Goal: Find contact information: Find contact information

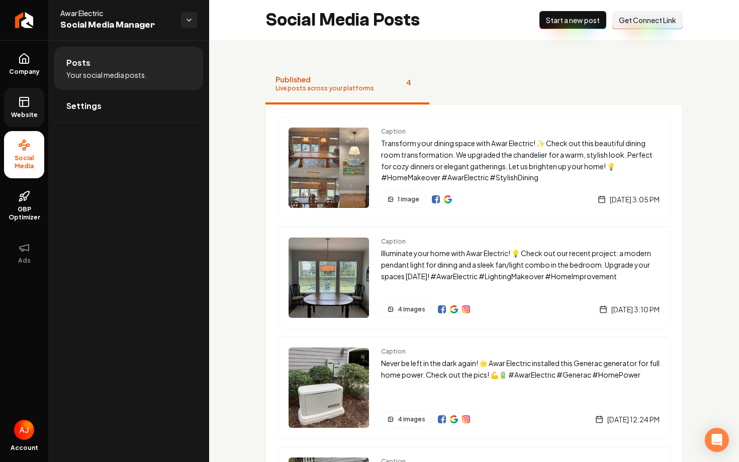
click at [28, 98] on icon at bounding box center [24, 102] width 12 height 12
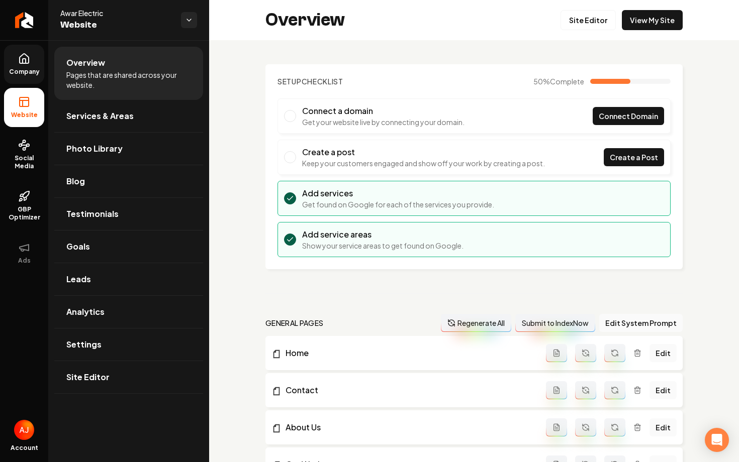
click at [34, 68] on span "Company" at bounding box center [24, 72] width 39 height 8
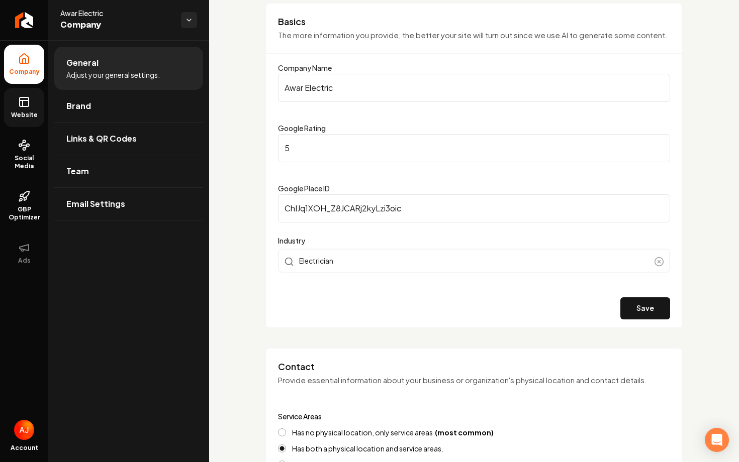
scroll to position [213, 0]
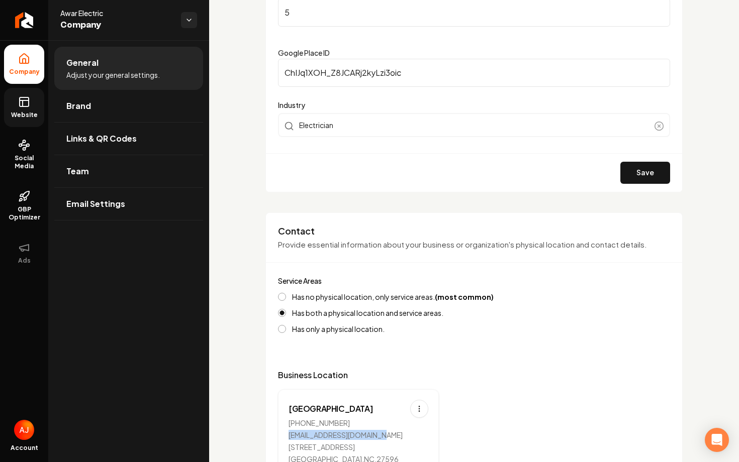
drag, startPoint x: 384, startPoint y: 434, endPoint x: 286, endPoint y: 431, distance: 97.6
click at [286, 431] on div "[GEOGRAPHIC_DATA] [PHONE_NUMBER] [EMAIL_ADDRESS][DOMAIN_NAME] [STREET_ADDRESS][…" at bounding box center [358, 432] width 161 height 85
copy div "[EMAIL_ADDRESS][DOMAIN_NAME]"
click at [15, 171] on link "Social Media" at bounding box center [24, 154] width 40 height 47
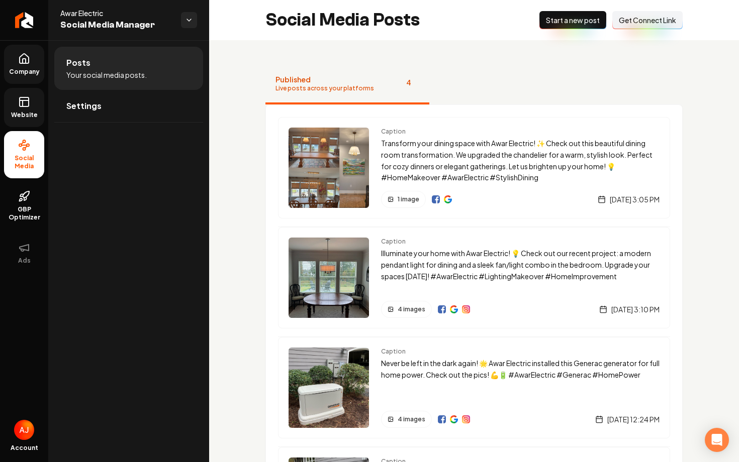
click at [641, 24] on span "Get Connect Link" at bounding box center [647, 20] width 57 height 10
